Goal: Task Accomplishment & Management: Understand process/instructions

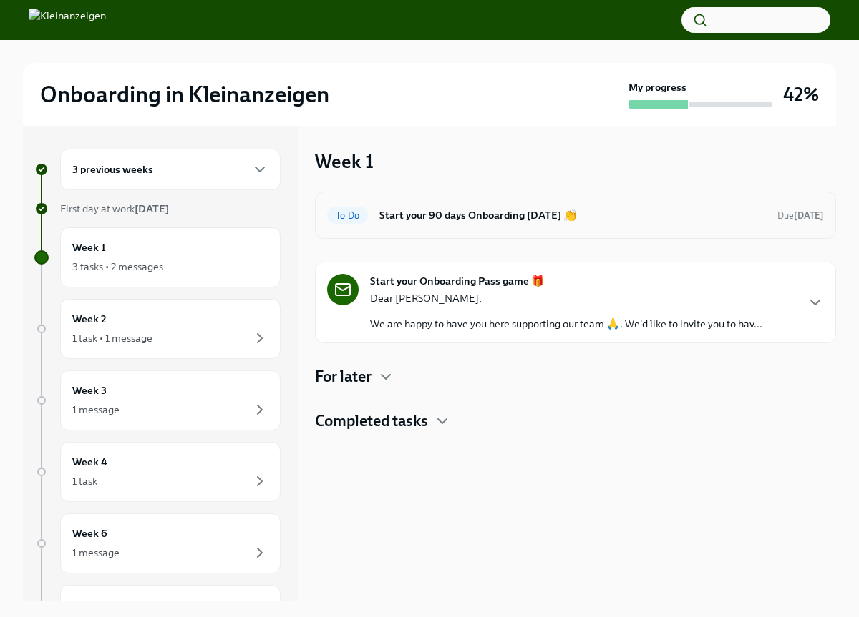
click at [441, 214] on h6 "Start your 90 days Onboarding [DATE] 👏" at bounding box center [572, 215] width 386 height 16
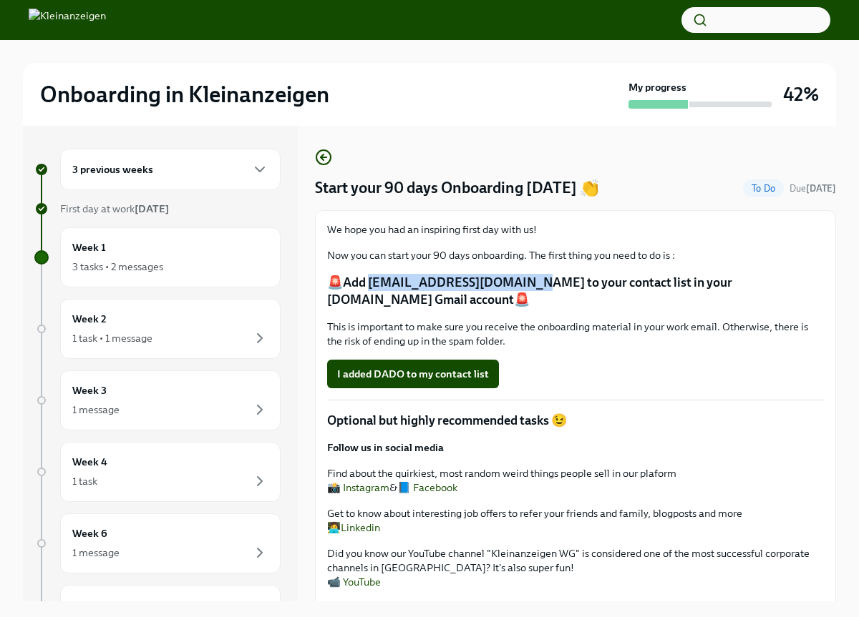
drag, startPoint x: 368, startPoint y: 283, endPoint x: 514, endPoint y: 286, distance: 146.0
click at [514, 286] on p "🚨Add [EMAIL_ADDRESS][DOMAIN_NAME] to your contact list in your [DOMAIN_NAME] Gm…" at bounding box center [575, 291] width 497 height 34
copy p "[EMAIL_ADDRESS][DOMAIN_NAME]"
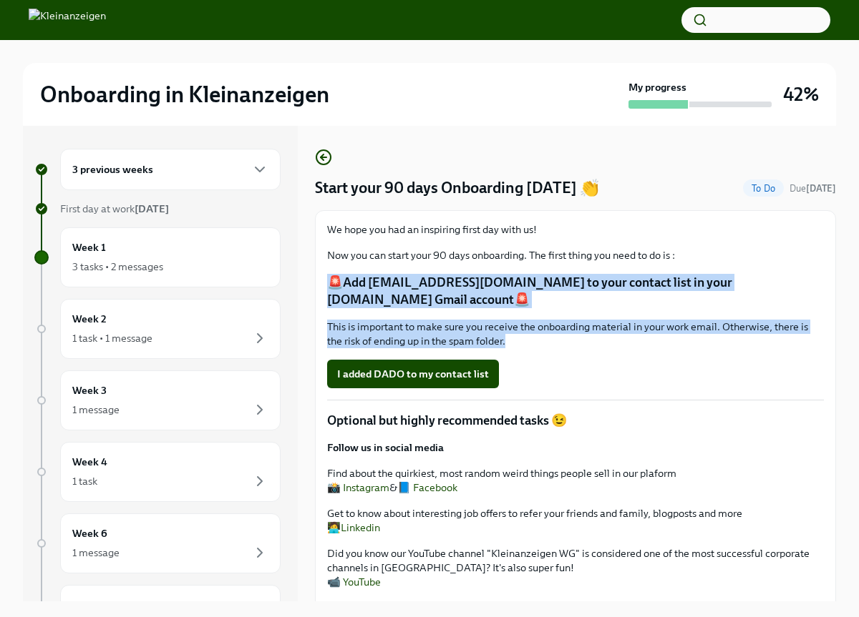
drag, startPoint x: 328, startPoint y: 278, endPoint x: 582, endPoint y: 351, distance: 264.1
click at [582, 351] on div "We hope you had an inspiring first day with us! Now you can start your 90 days …" at bounding box center [575, 506] width 497 height 567
click at [399, 301] on p "🚨Add [EMAIL_ADDRESS][DOMAIN_NAME] to your contact list in your [DOMAIN_NAME] Gm…" at bounding box center [575, 291] width 497 height 34
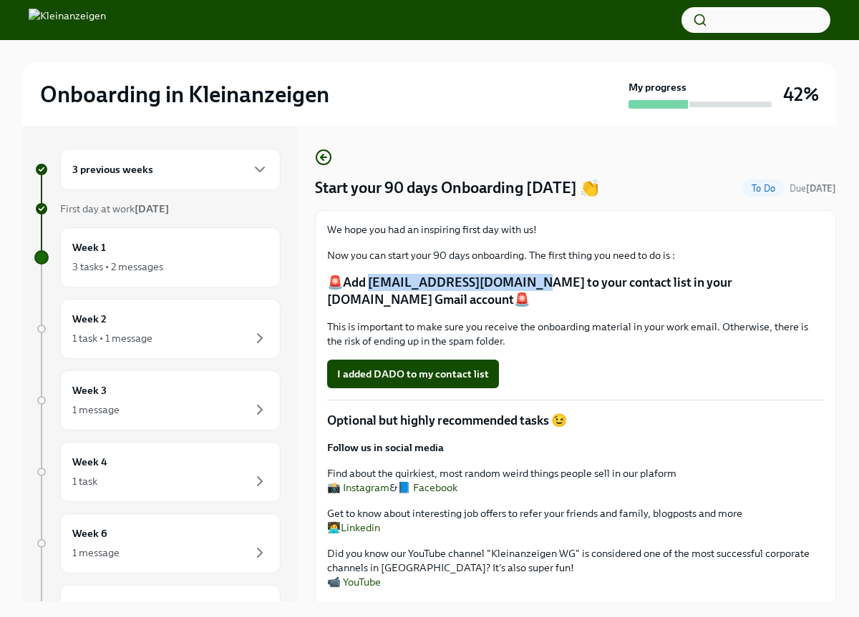
drag, startPoint x: 368, startPoint y: 282, endPoint x: 516, endPoint y: 287, distance: 148.2
click at [516, 287] on p "🚨Add [EMAIL_ADDRESS][DOMAIN_NAME] to your contact list in your [DOMAIN_NAME] Gm…" at bounding box center [575, 291] width 497 height 34
click at [426, 382] on button "I added DADO to my contact list" at bounding box center [413, 374] width 172 height 29
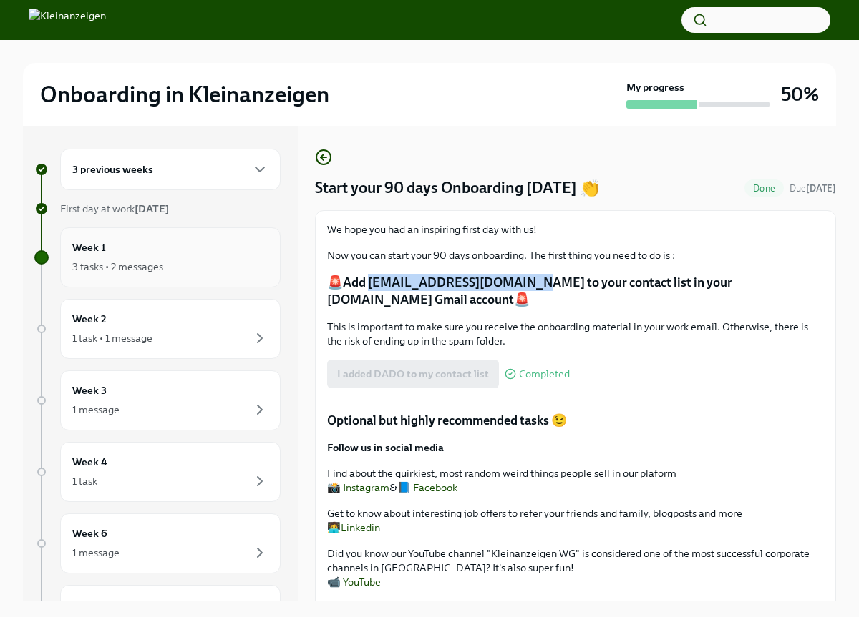
click at [260, 269] on icon "button" at bounding box center [259, 266] width 17 height 17
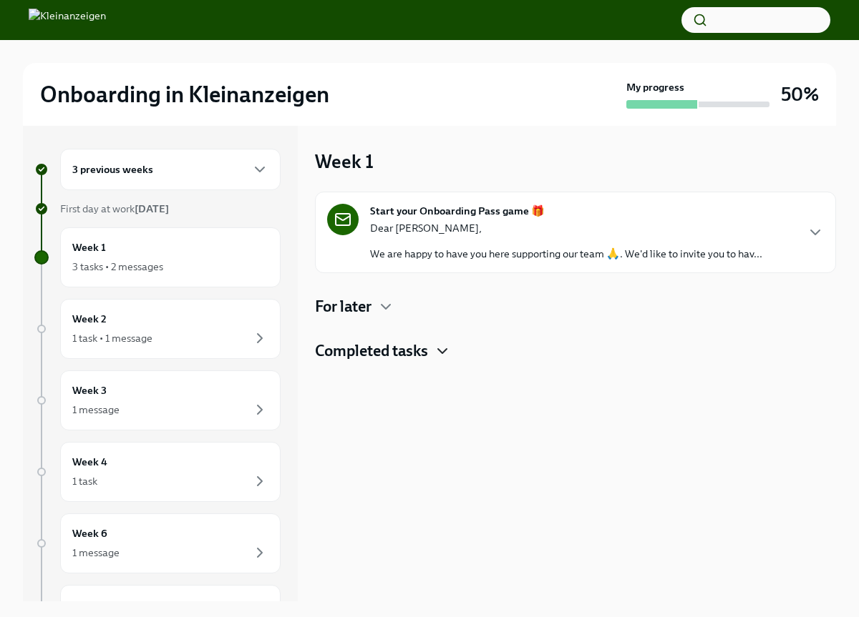
click at [436, 358] on icon "button" at bounding box center [442, 351] width 17 height 17
click at [439, 465] on div "Done Complete your profile in Workday Completed [DATE]" at bounding box center [575, 455] width 497 height 23
